Goal: Task Accomplishment & Management: Use online tool/utility

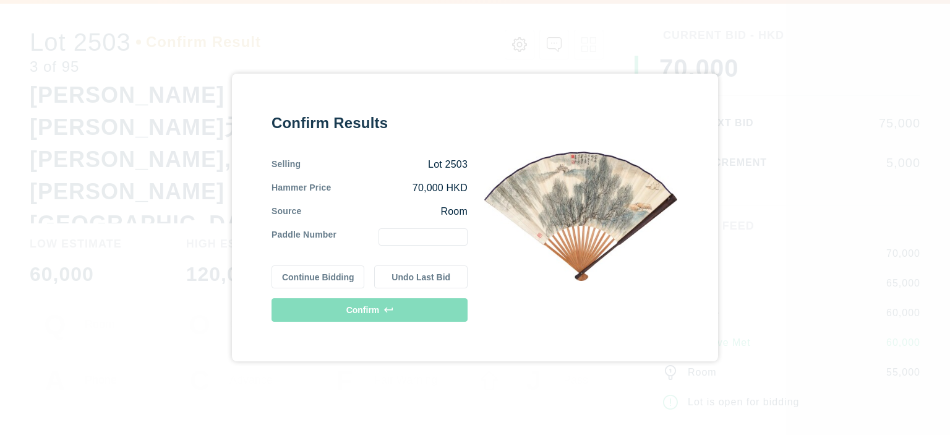
click at [420, 233] on input "text" at bounding box center [423, 236] width 89 height 17
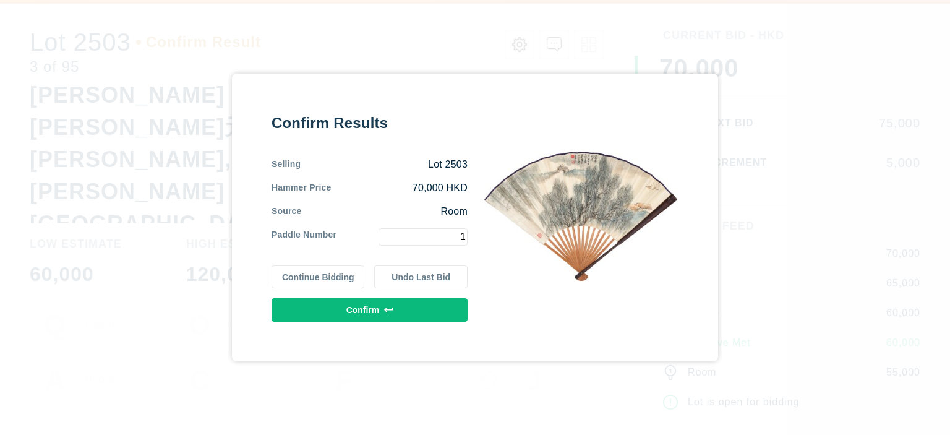
click at [420, 233] on input "1" at bounding box center [423, 236] width 89 height 17
type input "1"
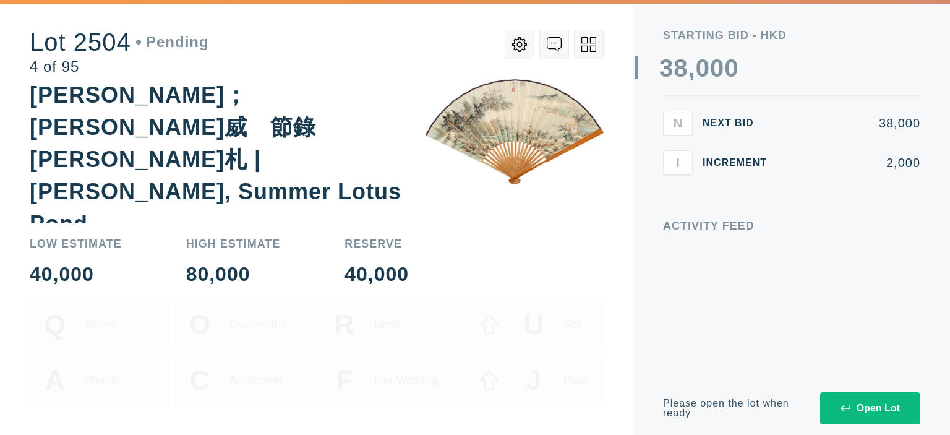
click at [863, 414] on button "Open Lot" at bounding box center [870, 408] width 100 height 32
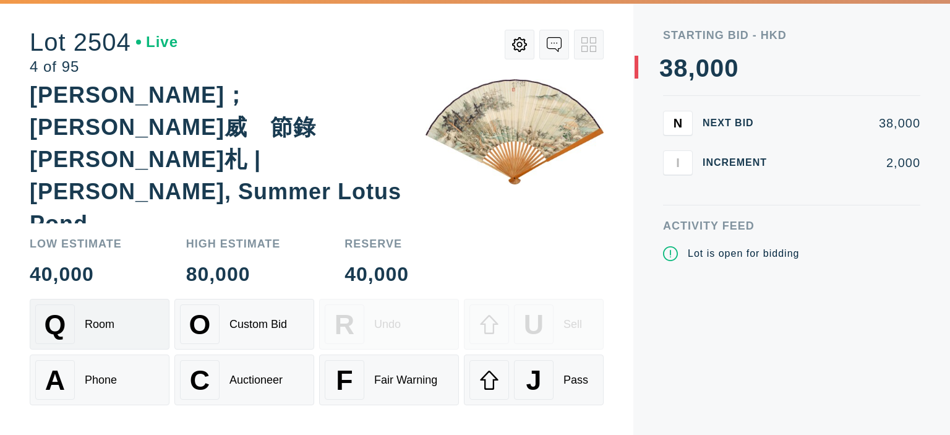
click at [126, 333] on div "Q Room" at bounding box center [99, 324] width 129 height 40
click at [116, 376] on div "Phone" at bounding box center [101, 380] width 32 height 13
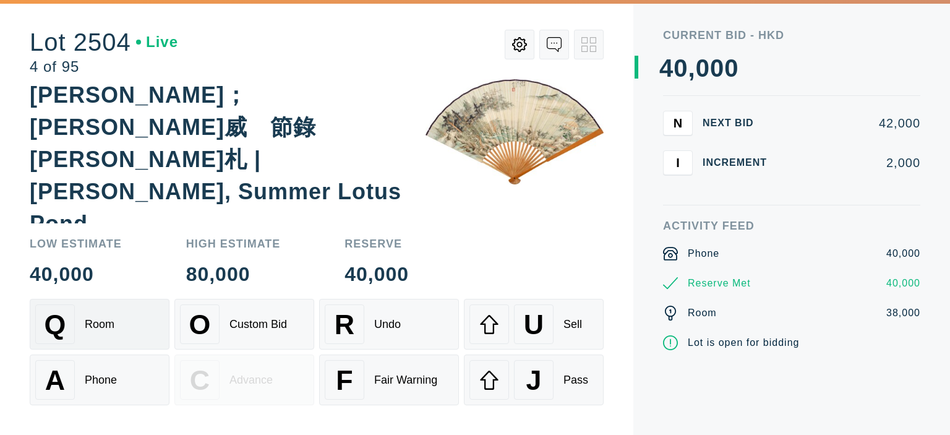
click at [124, 343] on div "Q Room" at bounding box center [99, 324] width 129 height 40
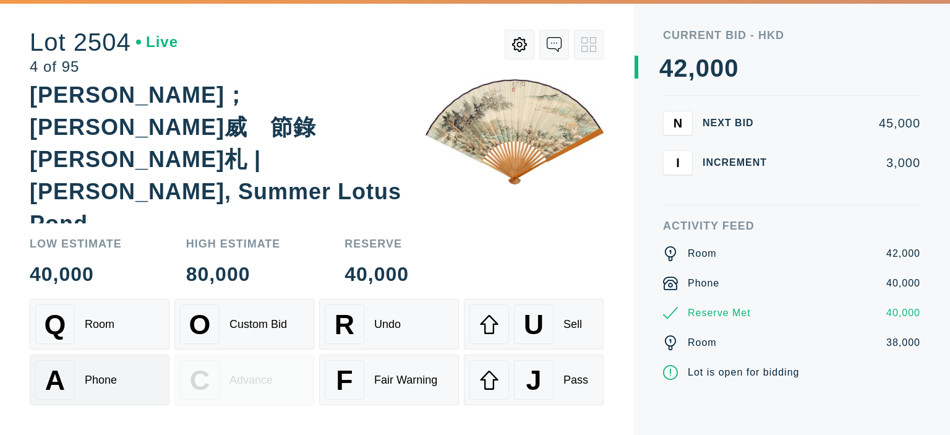
click at [117, 373] on div "A Phone" at bounding box center [99, 380] width 129 height 40
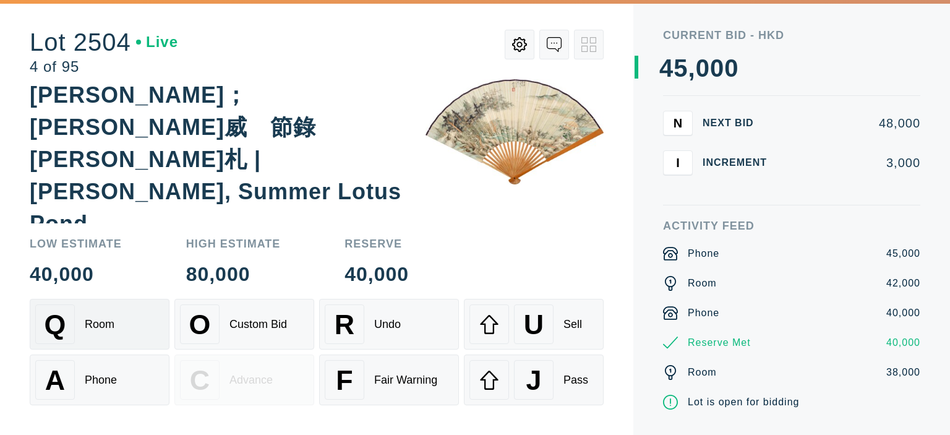
click at [118, 306] on div "Q Room" at bounding box center [99, 324] width 129 height 40
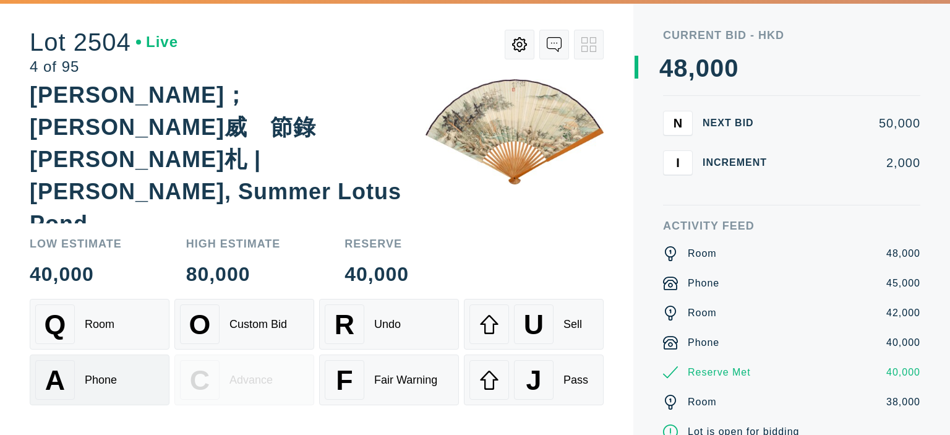
click at [116, 388] on div "A Phone" at bounding box center [99, 380] width 129 height 40
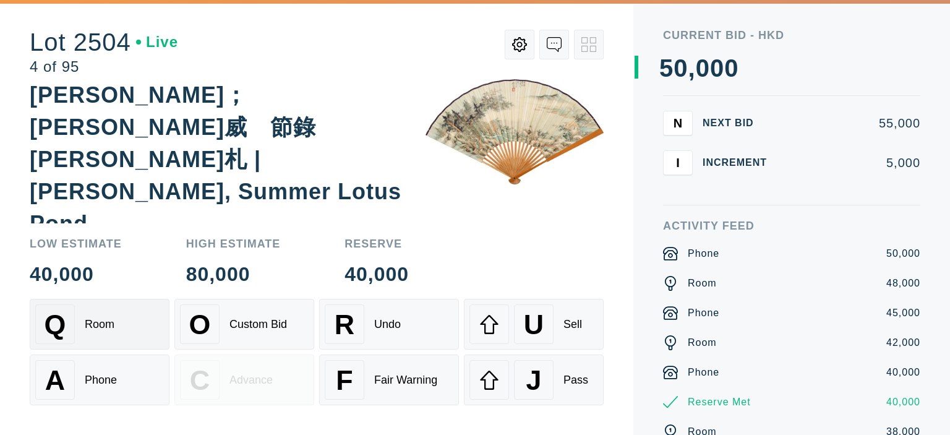
click at [143, 341] on div "Q Room" at bounding box center [99, 324] width 129 height 40
click at [126, 390] on div "A Phone" at bounding box center [99, 380] width 129 height 40
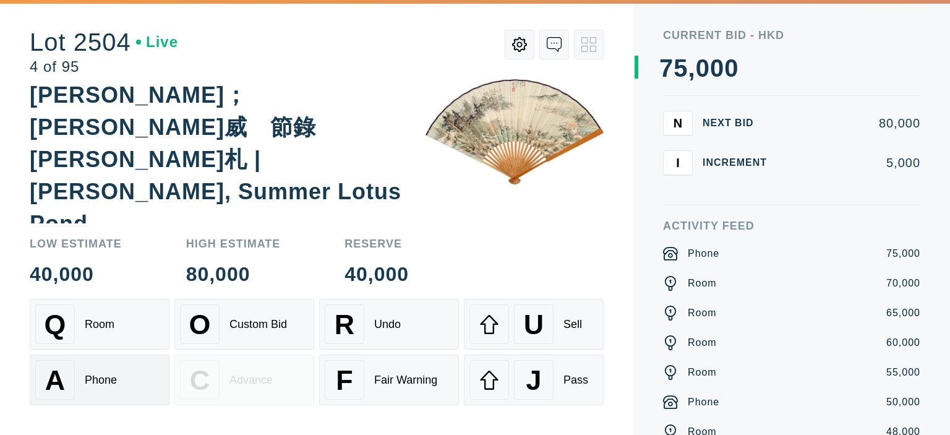
click at [126, 390] on div "A Phone" at bounding box center [99, 380] width 129 height 40
click at [137, 320] on div "Q Room" at bounding box center [99, 324] width 129 height 40
click at [132, 323] on div "Q Room" at bounding box center [99, 324] width 129 height 40
click at [124, 375] on div "A Phone" at bounding box center [99, 380] width 129 height 40
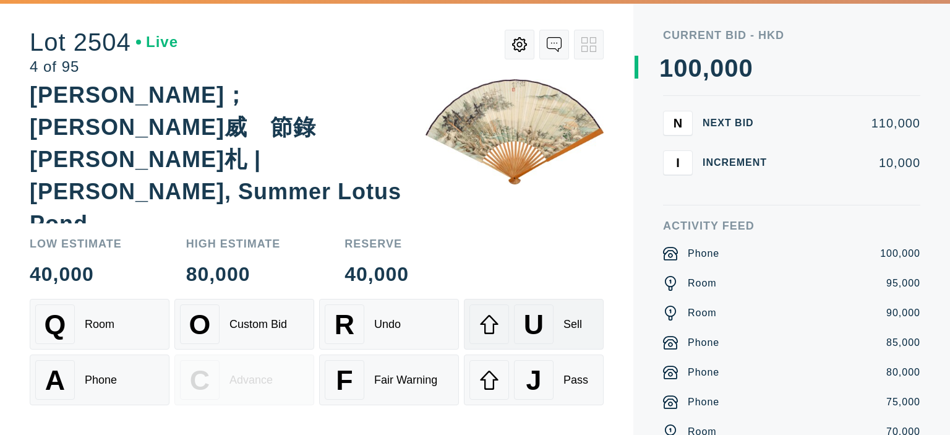
click at [533, 324] on span "U" at bounding box center [534, 325] width 20 height 32
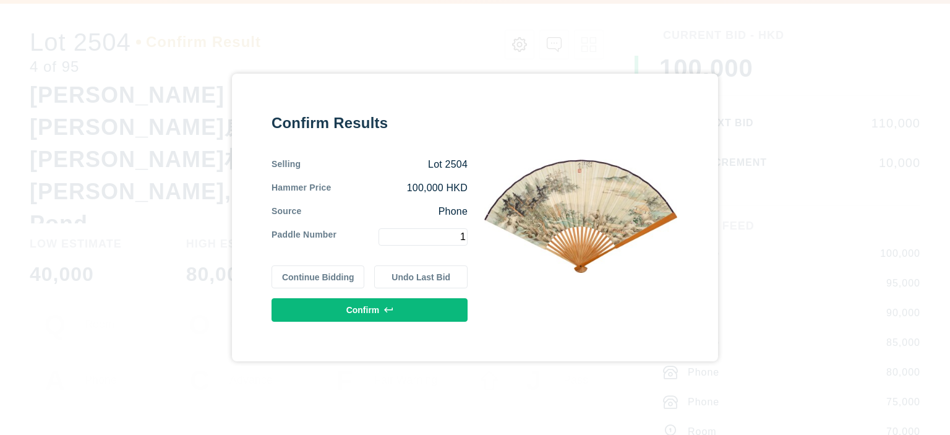
type input "1"
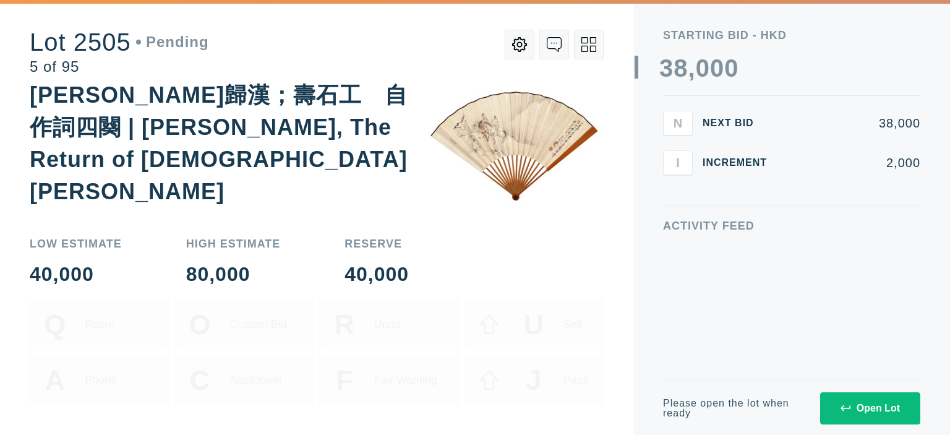
click at [864, 405] on div "Open Lot" at bounding box center [870, 408] width 59 height 11
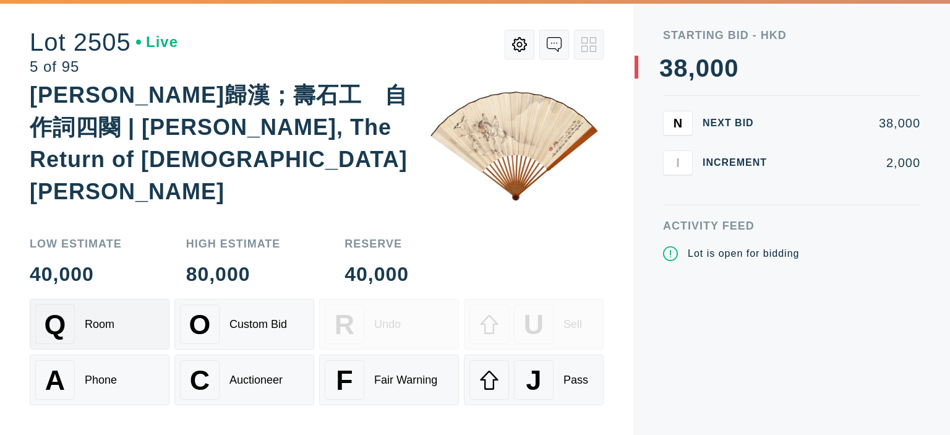
click at [129, 328] on div "Q Room" at bounding box center [99, 324] width 129 height 40
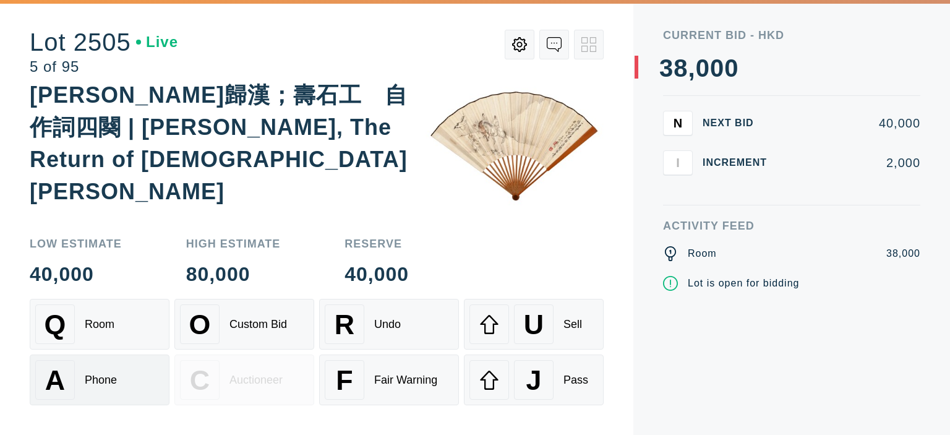
click at [129, 382] on div "A Phone" at bounding box center [99, 380] width 129 height 40
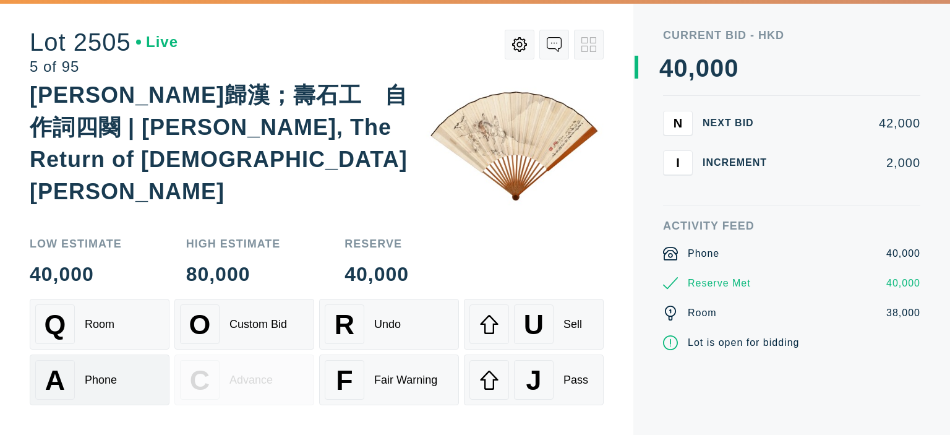
click at [129, 382] on div "A Phone" at bounding box center [99, 380] width 129 height 40
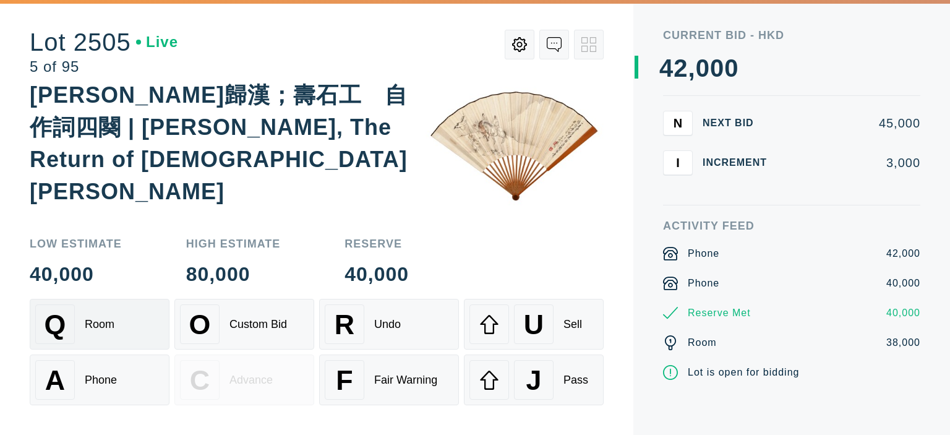
click at [116, 327] on div "Q Room" at bounding box center [99, 324] width 129 height 40
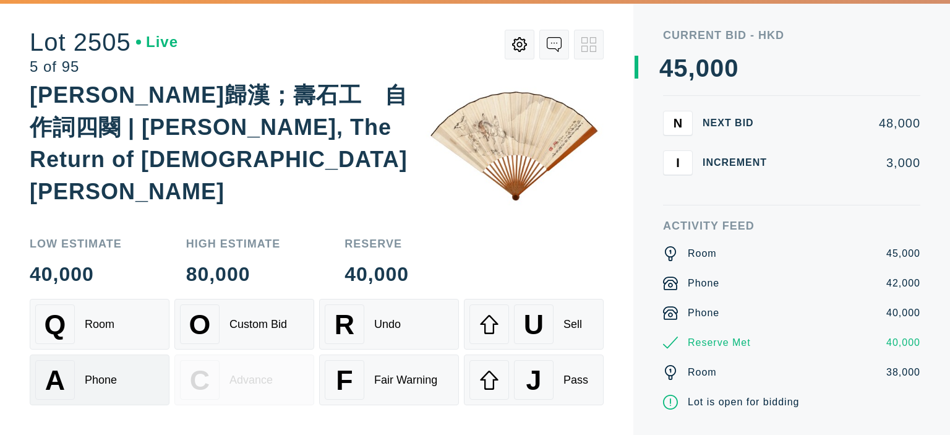
click at [116, 370] on div "A Phone" at bounding box center [99, 380] width 129 height 40
click at [122, 328] on div "Q Room" at bounding box center [99, 324] width 129 height 40
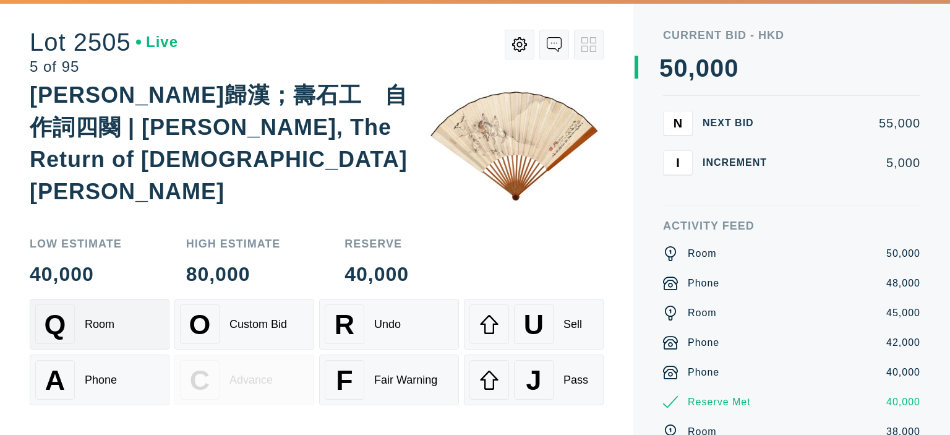
click at [122, 328] on div "Q Room" at bounding box center [99, 324] width 129 height 40
click at [109, 377] on div "Phone" at bounding box center [101, 380] width 32 height 13
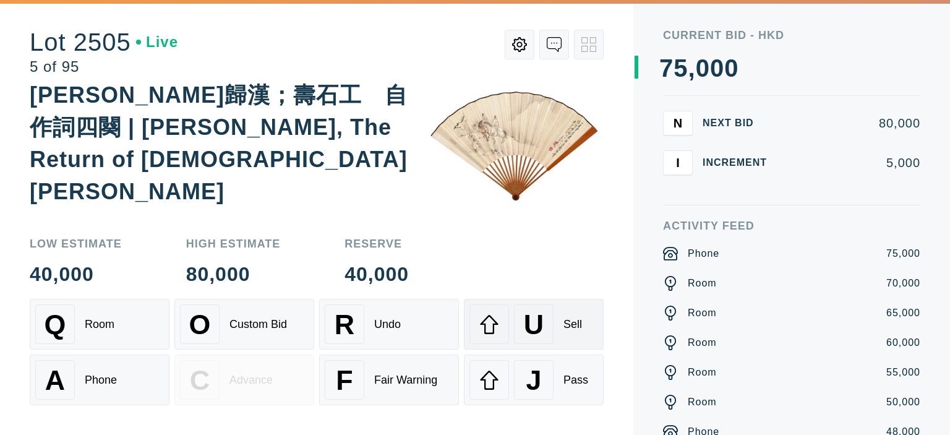
click at [521, 327] on div "U" at bounding box center [534, 324] width 40 height 40
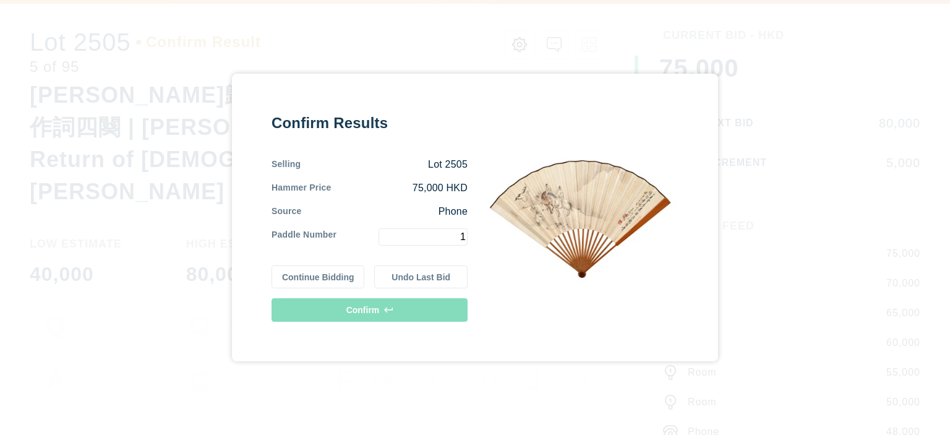
type input "1"
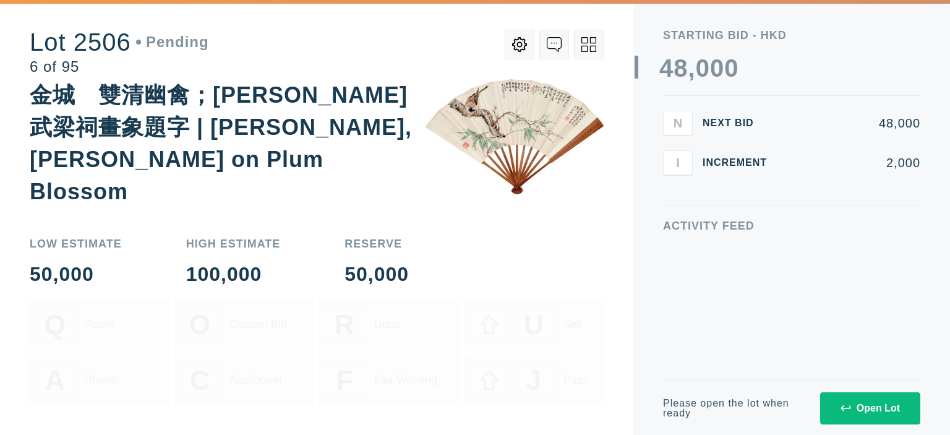
click at [592, 49] on icon at bounding box center [588, 44] width 15 height 15
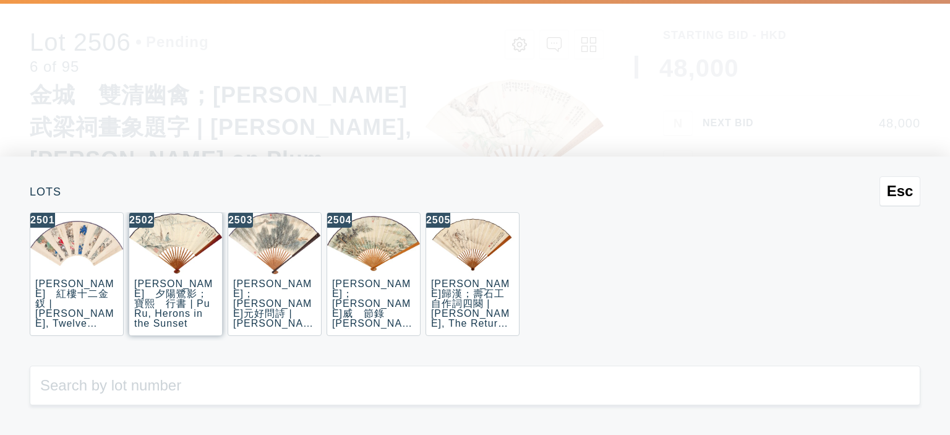
click at [177, 231] on img at bounding box center [175, 243] width 93 height 61
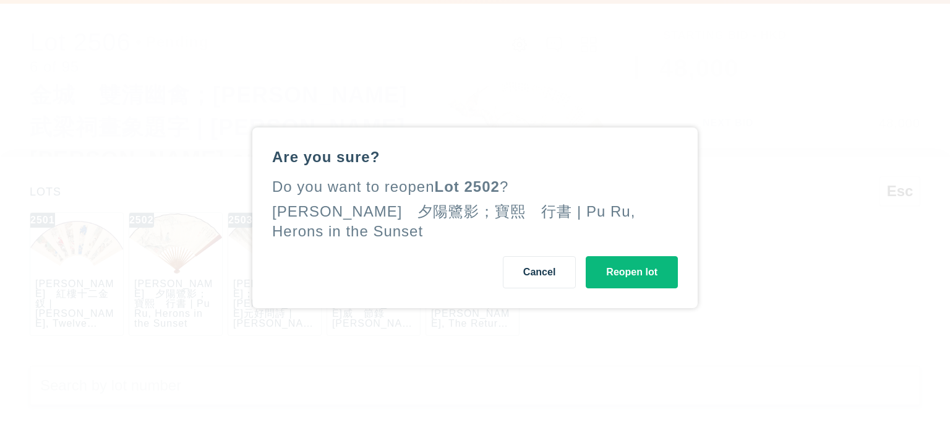
click at [614, 287] on button "Reopen lot" at bounding box center [632, 272] width 92 height 32
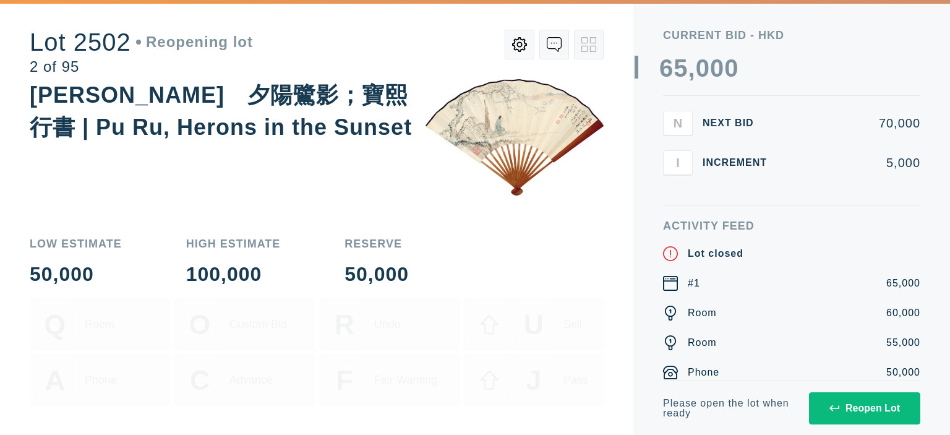
click at [851, 398] on button "Reopen Lot" at bounding box center [864, 408] width 111 height 32
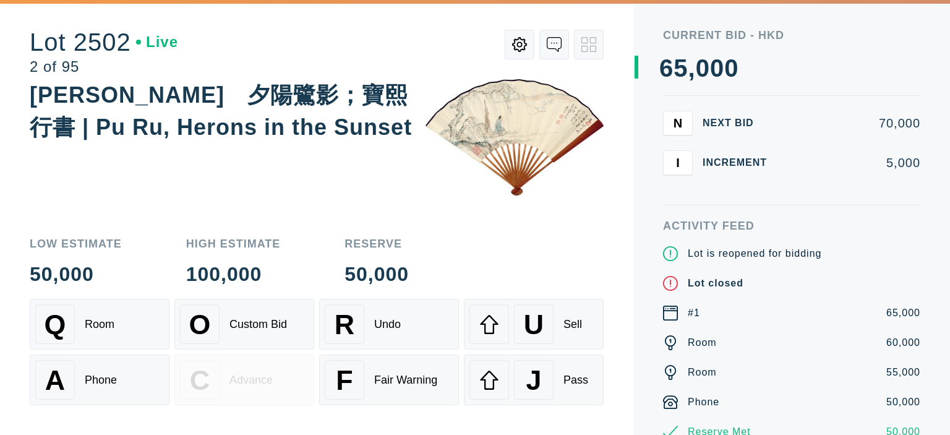
click at [92, 321] on div "Room" at bounding box center [100, 324] width 30 height 13
click at [96, 374] on div "Phone" at bounding box center [101, 380] width 32 height 13
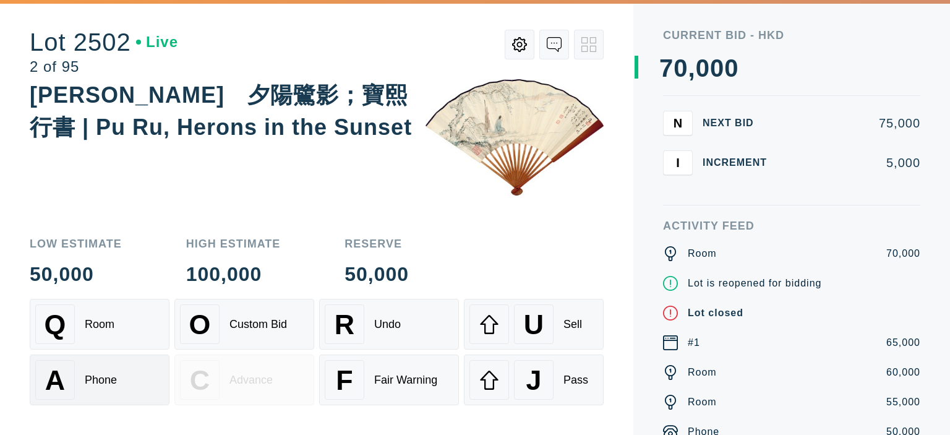
click at [96, 374] on div "Phone" at bounding box center [101, 380] width 32 height 13
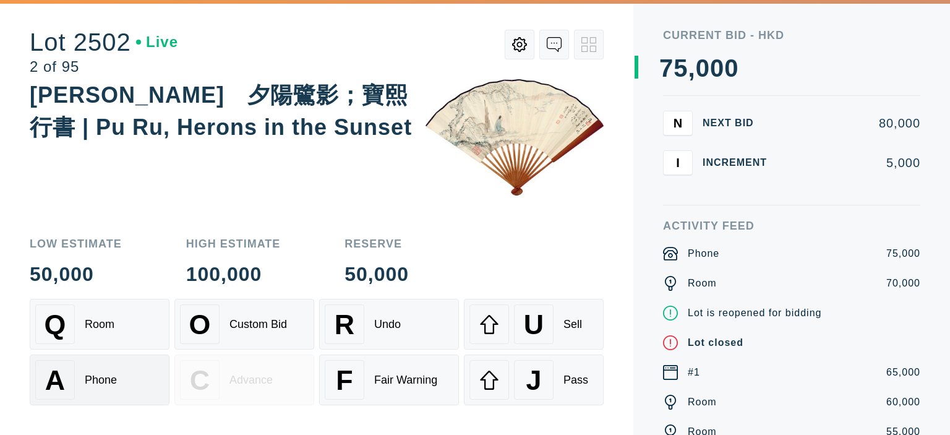
click at [96, 374] on div "Phone" at bounding box center [101, 380] width 32 height 13
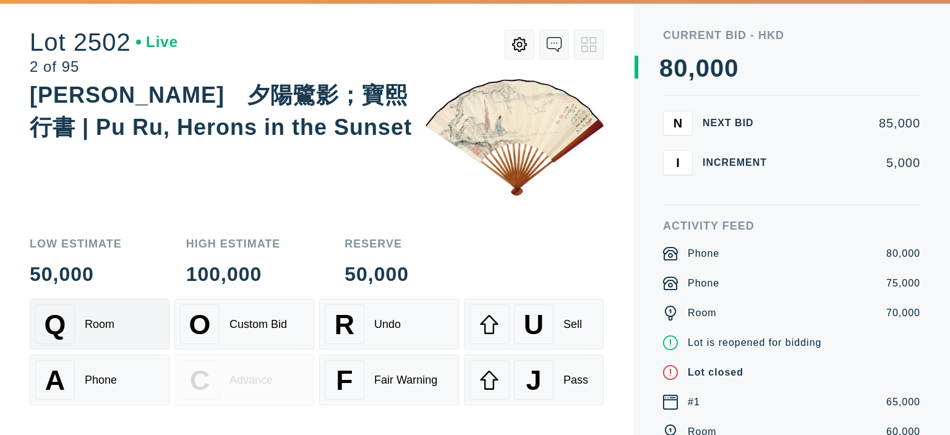
click at [103, 328] on div "Room" at bounding box center [100, 324] width 30 height 13
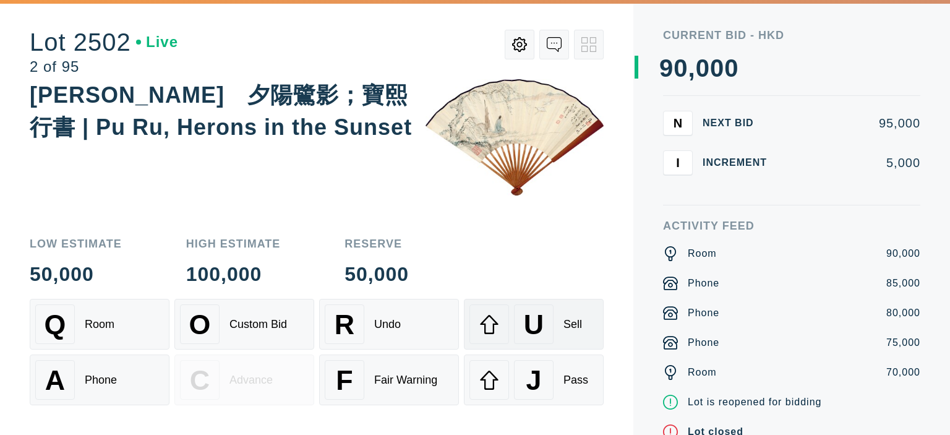
click at [517, 322] on div "U" at bounding box center [534, 324] width 40 height 40
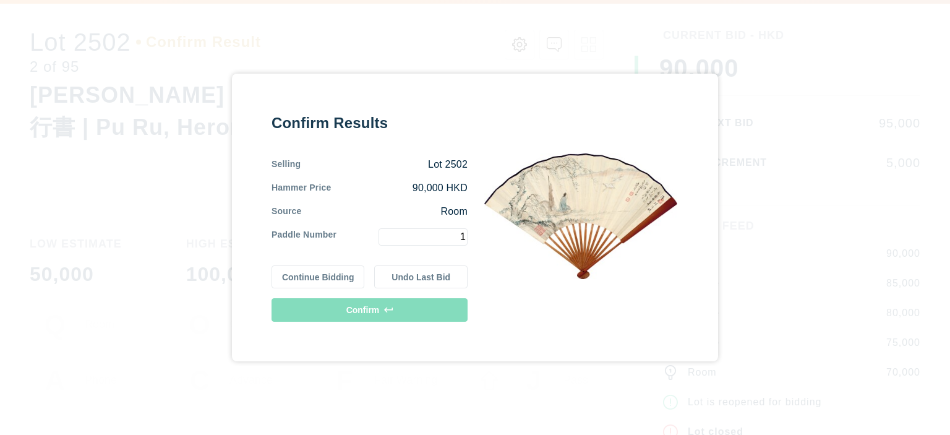
type input "1"
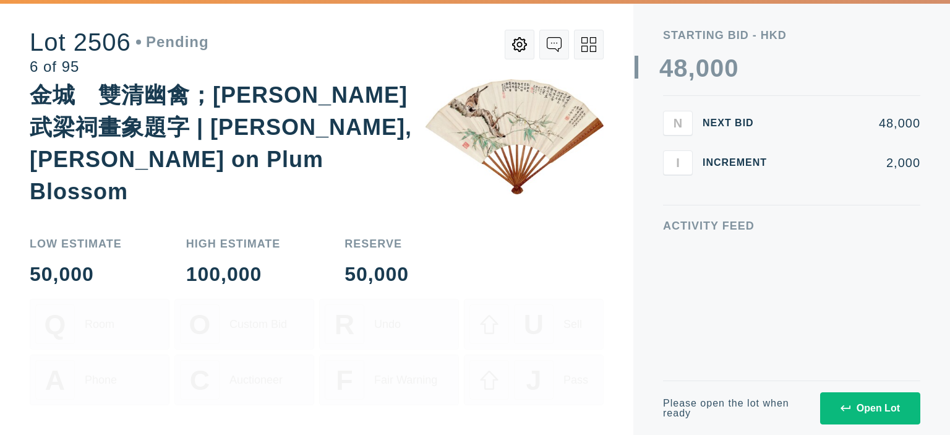
click at [883, 408] on div "Open Lot" at bounding box center [870, 408] width 59 height 11
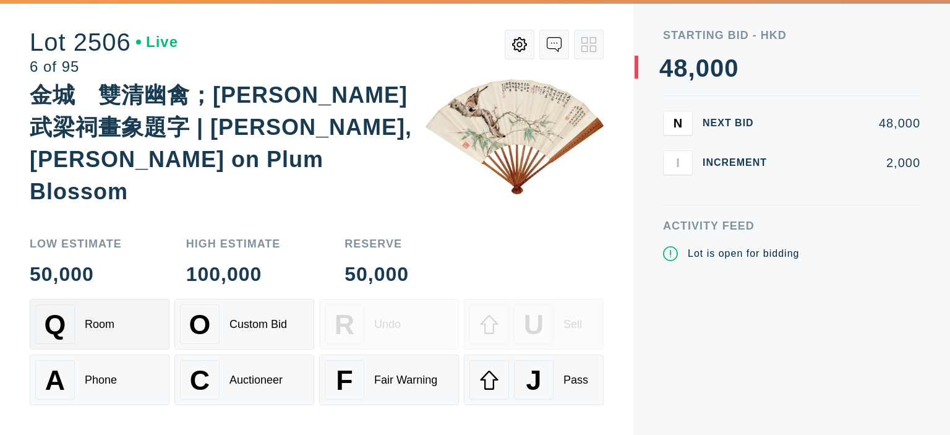
click at [105, 341] on div "Q Room" at bounding box center [99, 324] width 129 height 40
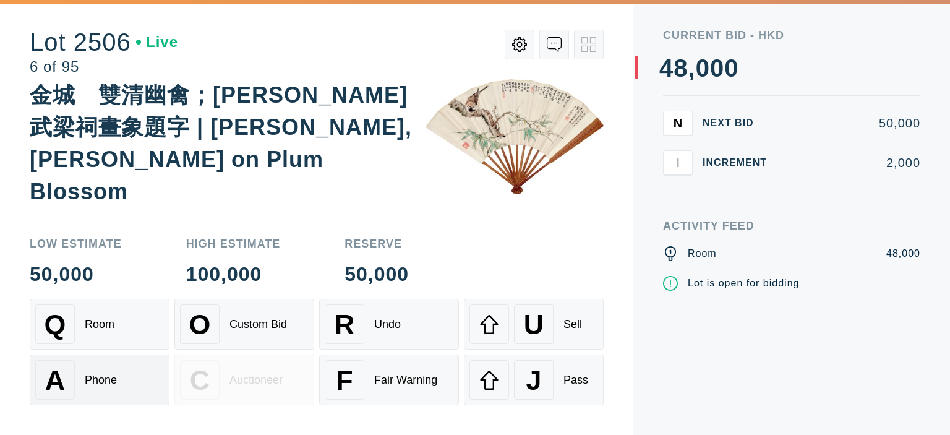
click at [92, 373] on div "A Phone" at bounding box center [99, 380] width 129 height 40
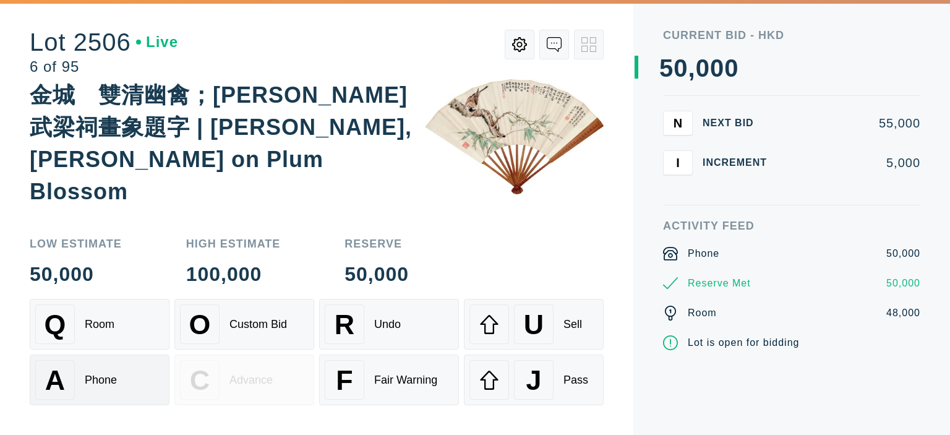
click at [92, 373] on div "A Phone" at bounding box center [99, 380] width 129 height 40
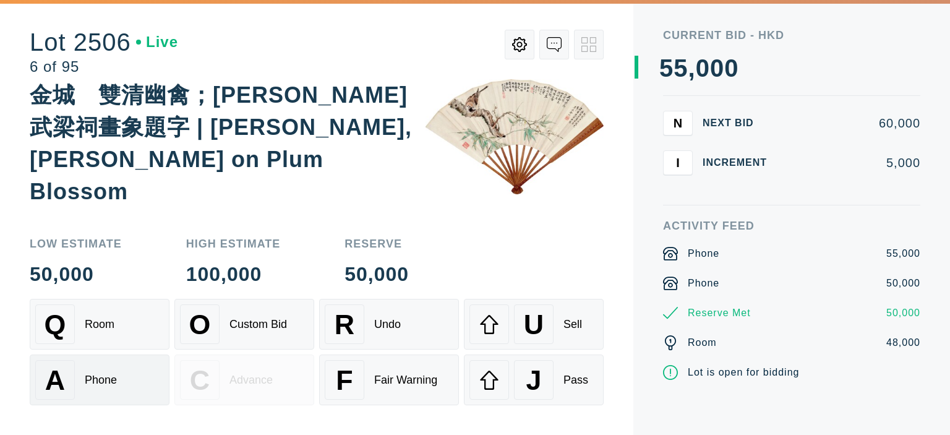
click at [92, 373] on div "A Phone" at bounding box center [99, 380] width 129 height 40
click at [124, 306] on div "Q Room" at bounding box center [99, 324] width 129 height 40
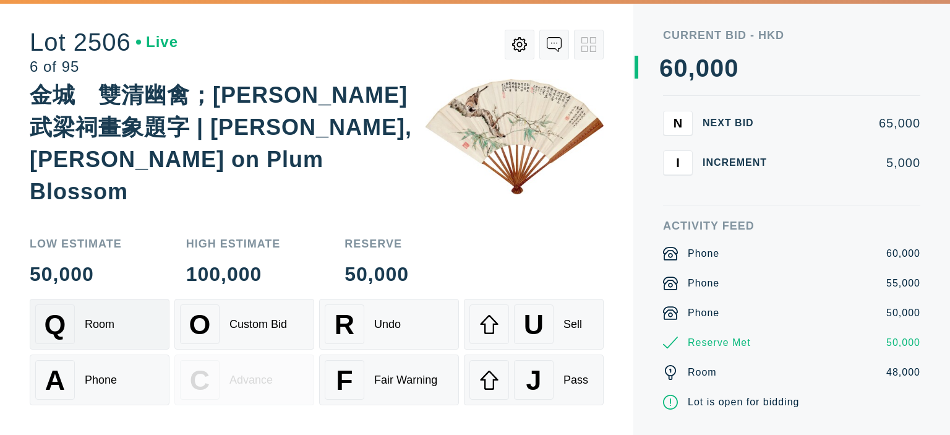
click at [116, 310] on div "Q Room" at bounding box center [99, 324] width 129 height 40
